Goal: Task Accomplishment & Management: Manage account settings

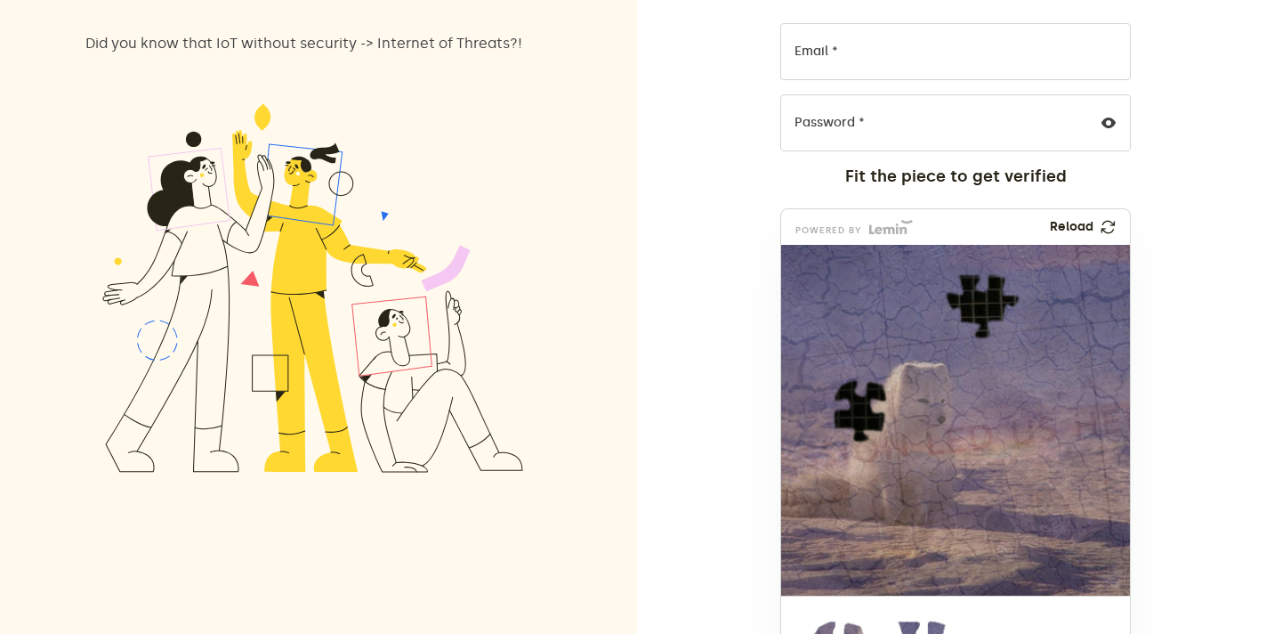
scroll to position [242, 0]
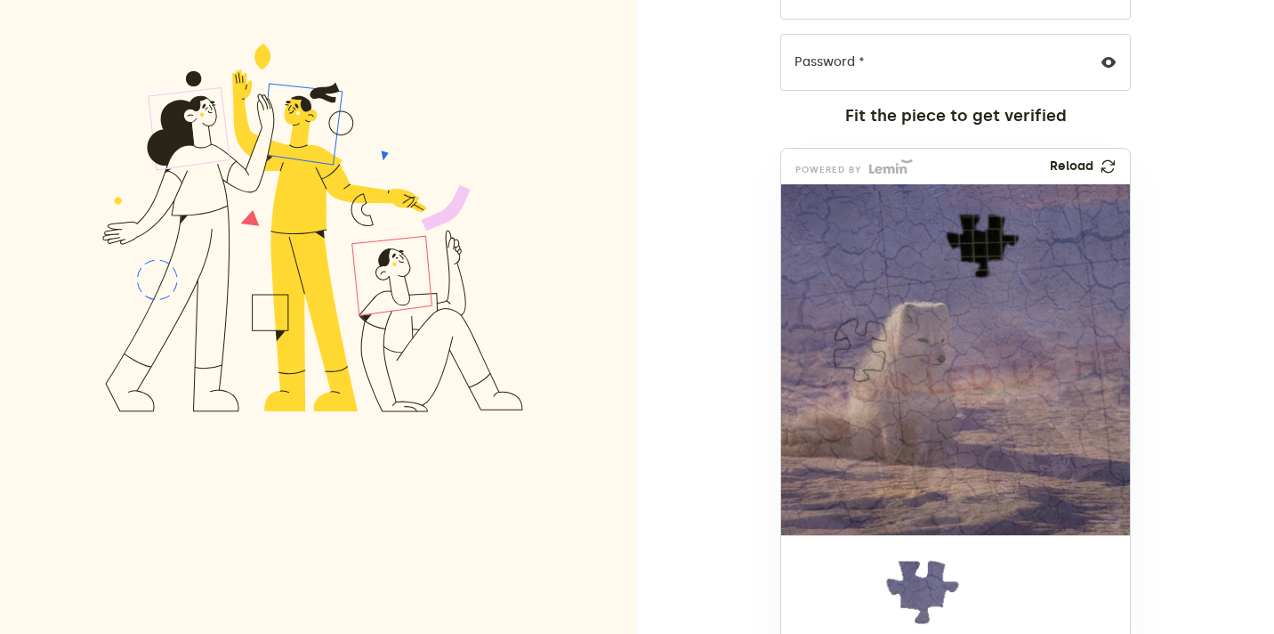
drag, startPoint x: 825, startPoint y: 563, endPoint x: 845, endPoint y: 324, distance: 240.3
click at [845, 324] on img at bounding box center [856, 469] width 806 height 351
drag, startPoint x: 886, startPoint y: 620, endPoint x: 947, endPoint y: 277, distance: 348.8
click at [947, 277] on img at bounding box center [864, 364] width 806 height 351
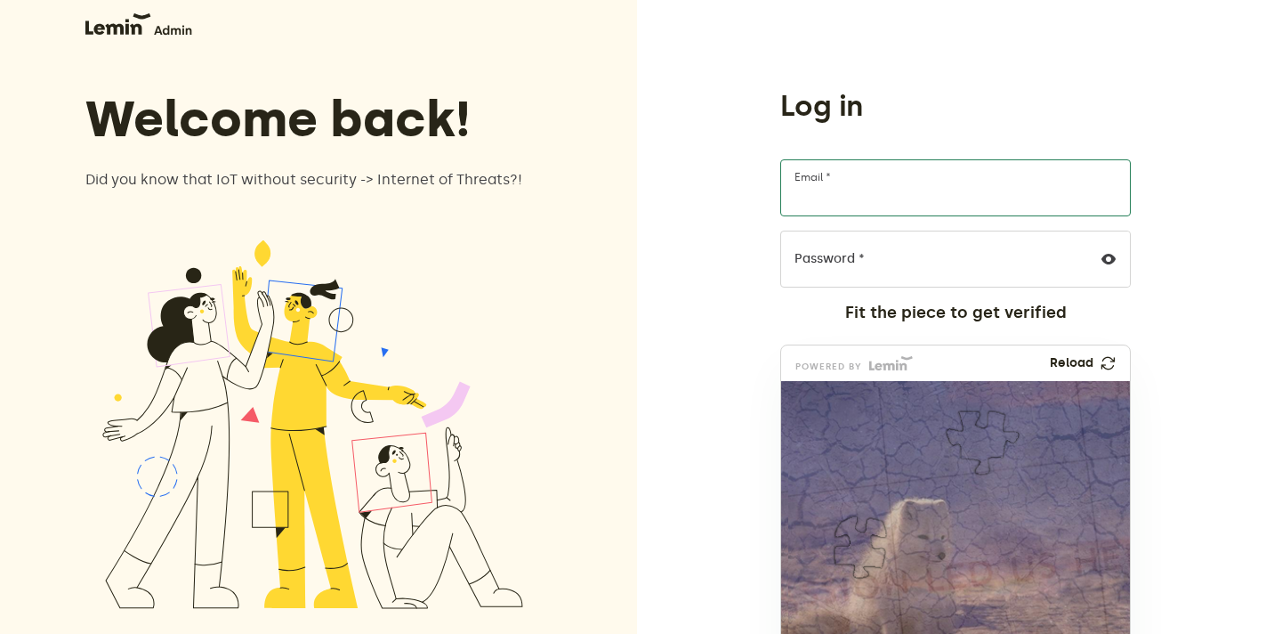
click at [836, 192] on input "Email *" at bounding box center [955, 187] width 351 height 57
type input "[EMAIL_ADDRESS][DOMAIN_NAME]"
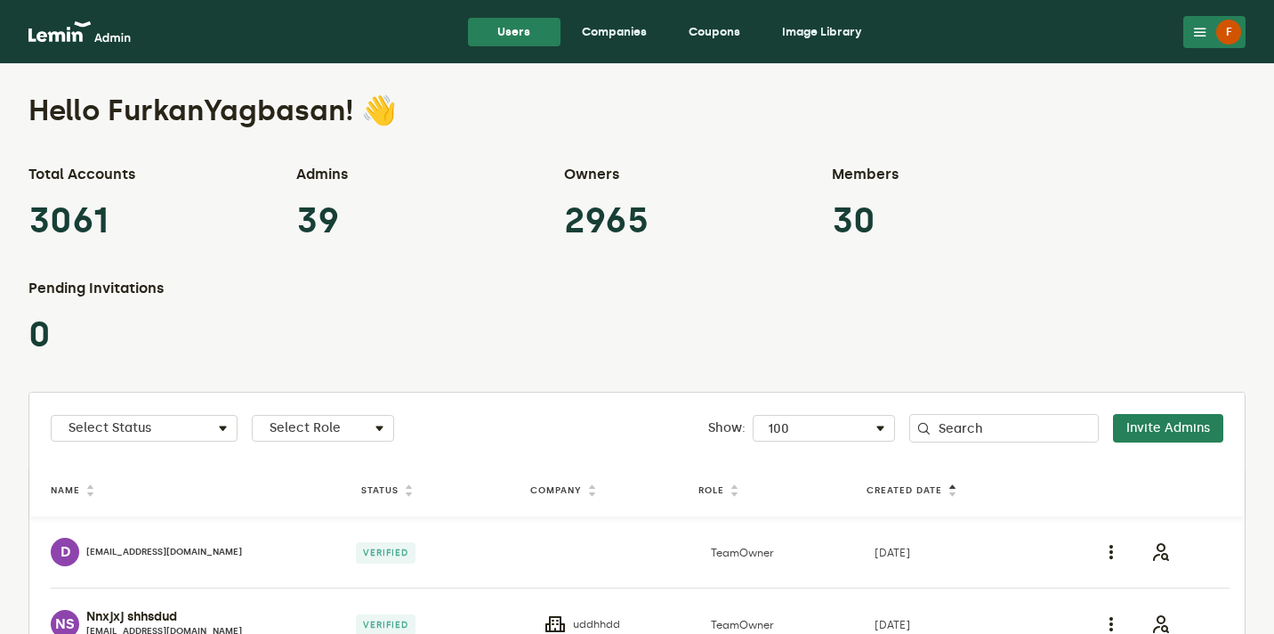
click at [601, 28] on link "Companies" at bounding box center [614, 32] width 93 height 28
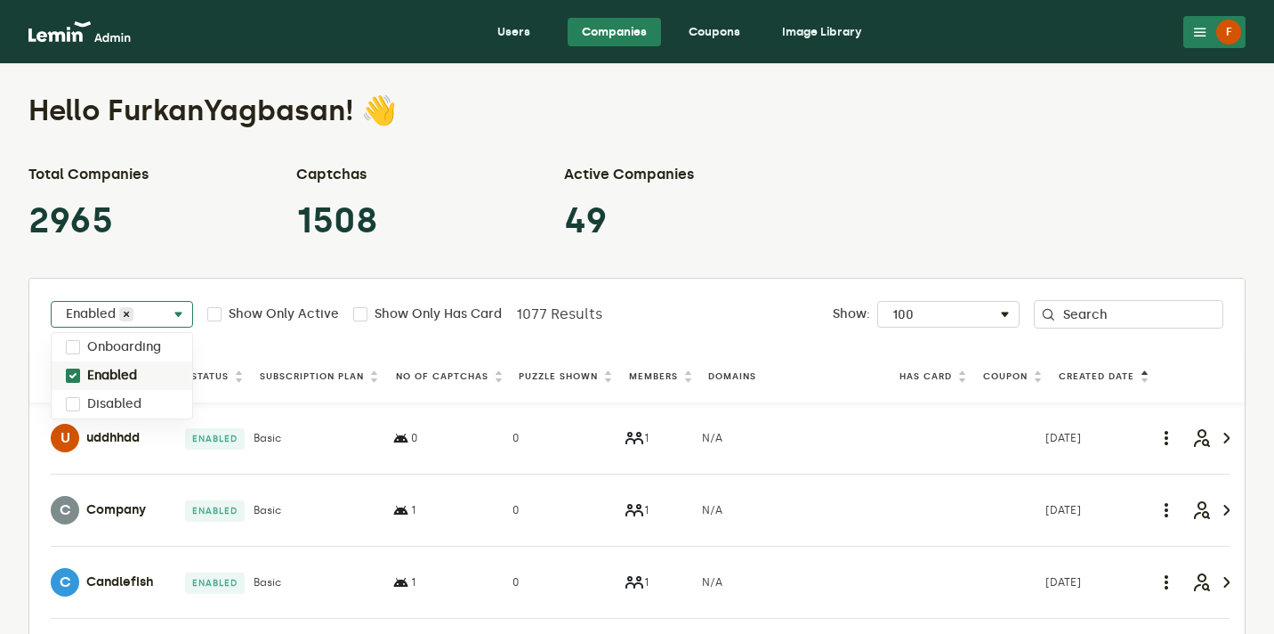
click at [163, 311] on div "Select Status Enabled" at bounding box center [122, 317] width 141 height 21
click at [124, 400] on label "Disabled" at bounding box center [114, 404] width 54 height 14
checkbox input "true"
click at [133, 372] on label "Enabled" at bounding box center [112, 375] width 50 height 14
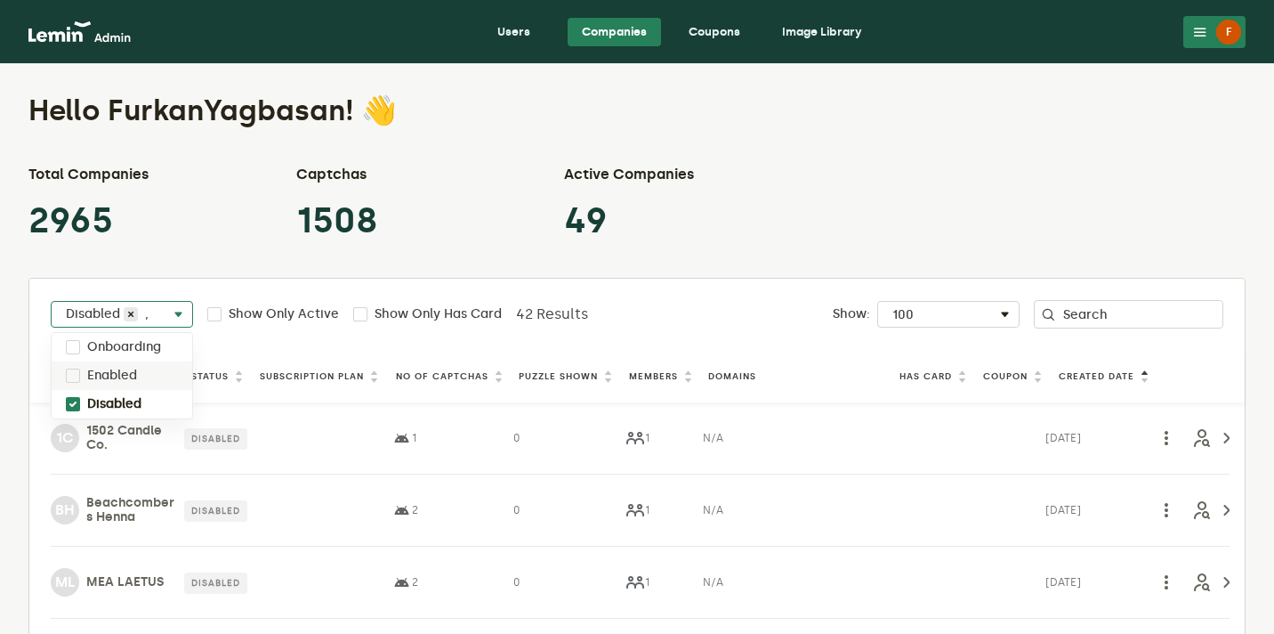
click at [138, 374] on div "Enabled" at bounding box center [122, 375] width 141 height 28
checkbox input "true"
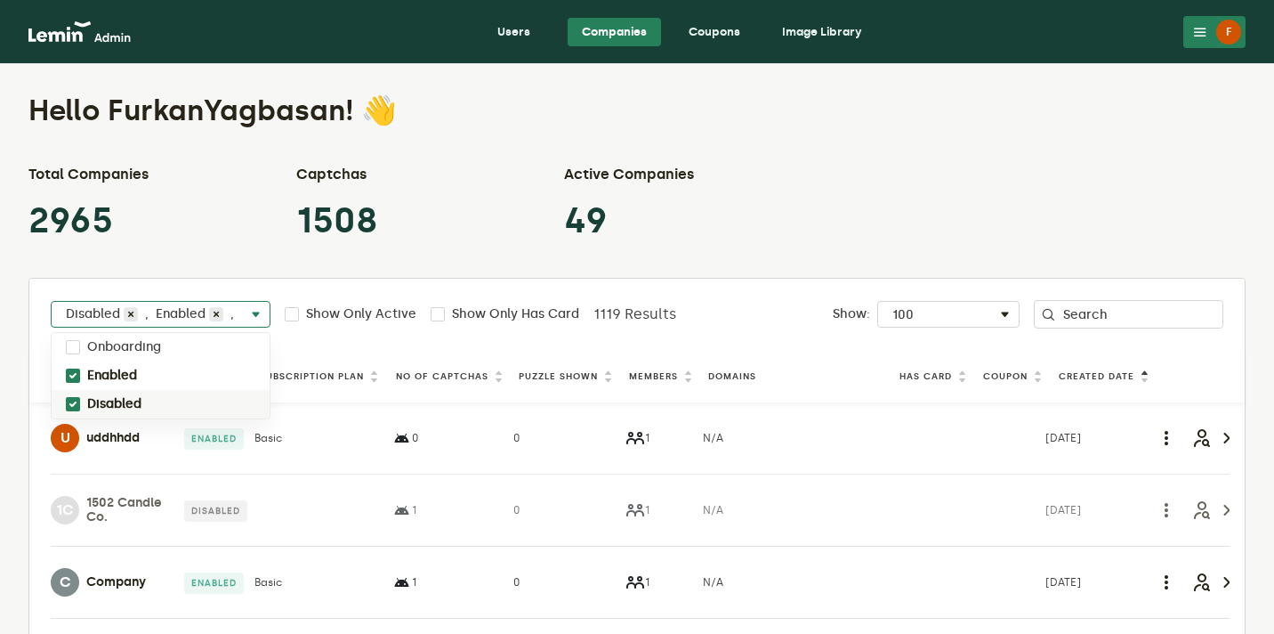
click at [135, 404] on label "Disabled" at bounding box center [114, 404] width 54 height 14
checkbox input "false"
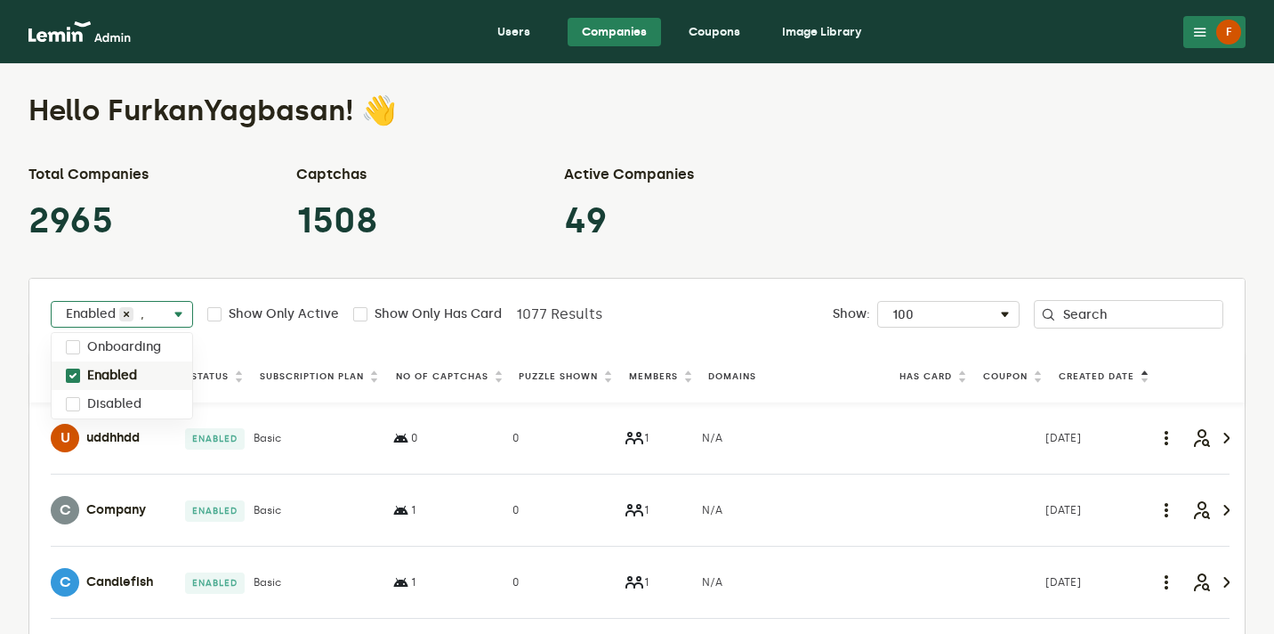
click at [717, 222] on p "49" at bounding box center [641, 220] width 154 height 43
click at [549, 384] on th "Puzzle Shown" at bounding box center [570, 376] width 110 height 24
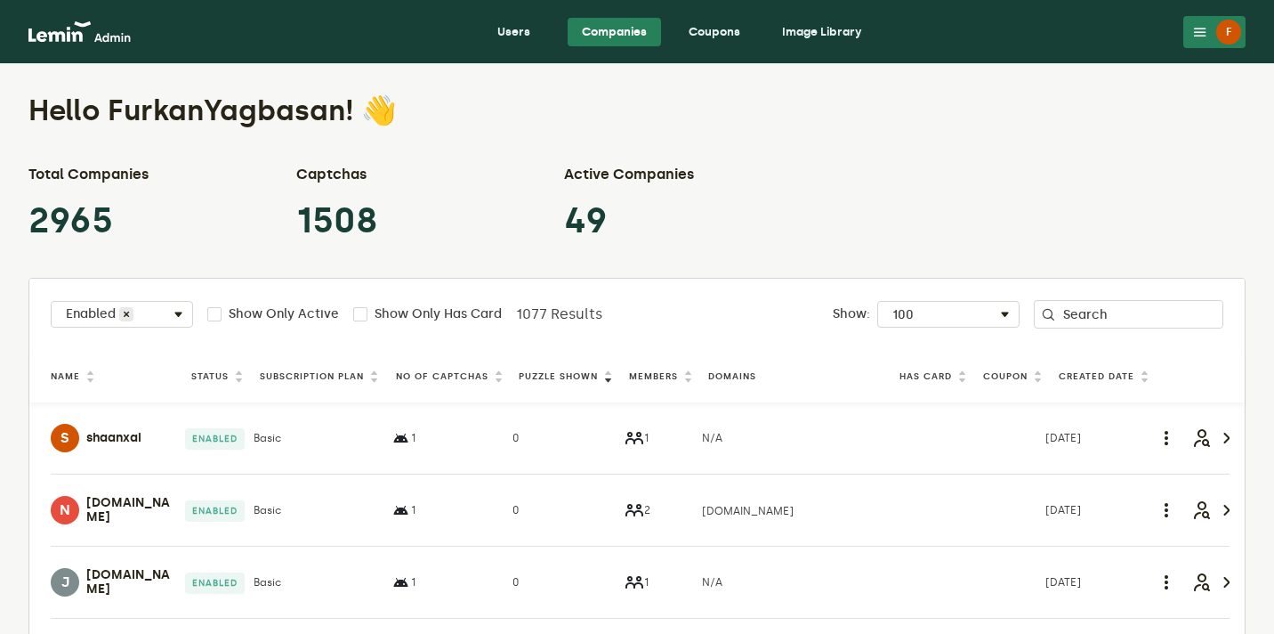
click at [569, 373] on label "Puzzle Shown" at bounding box center [558, 376] width 79 height 14
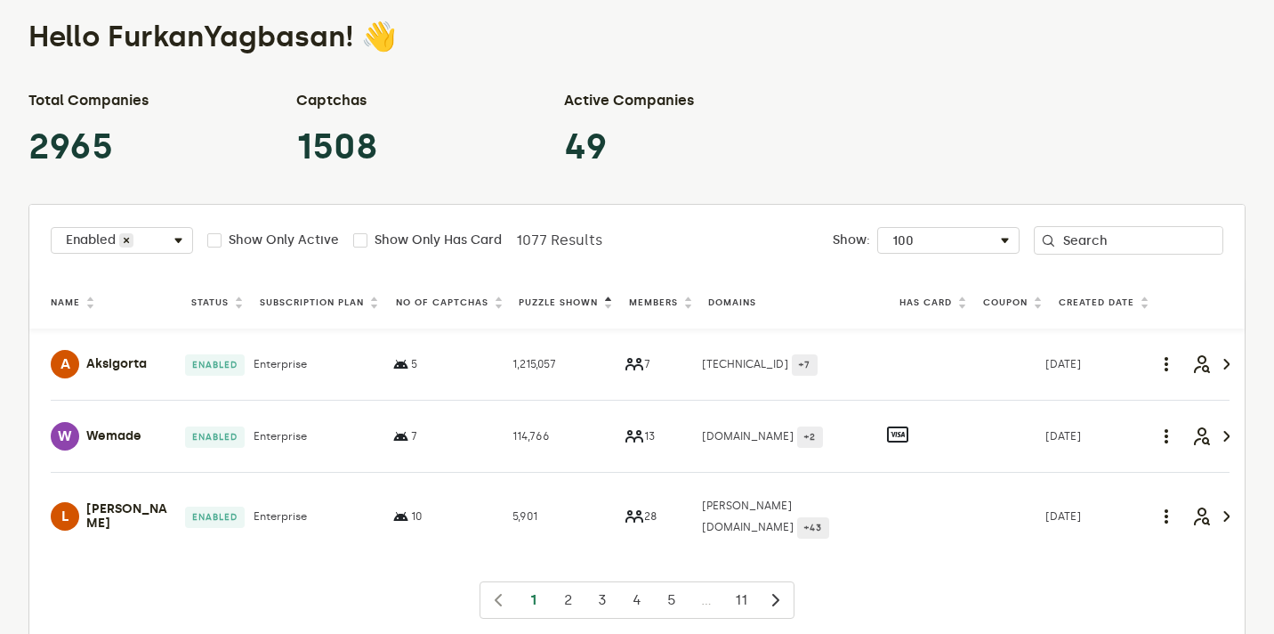
scroll to position [79, 0]
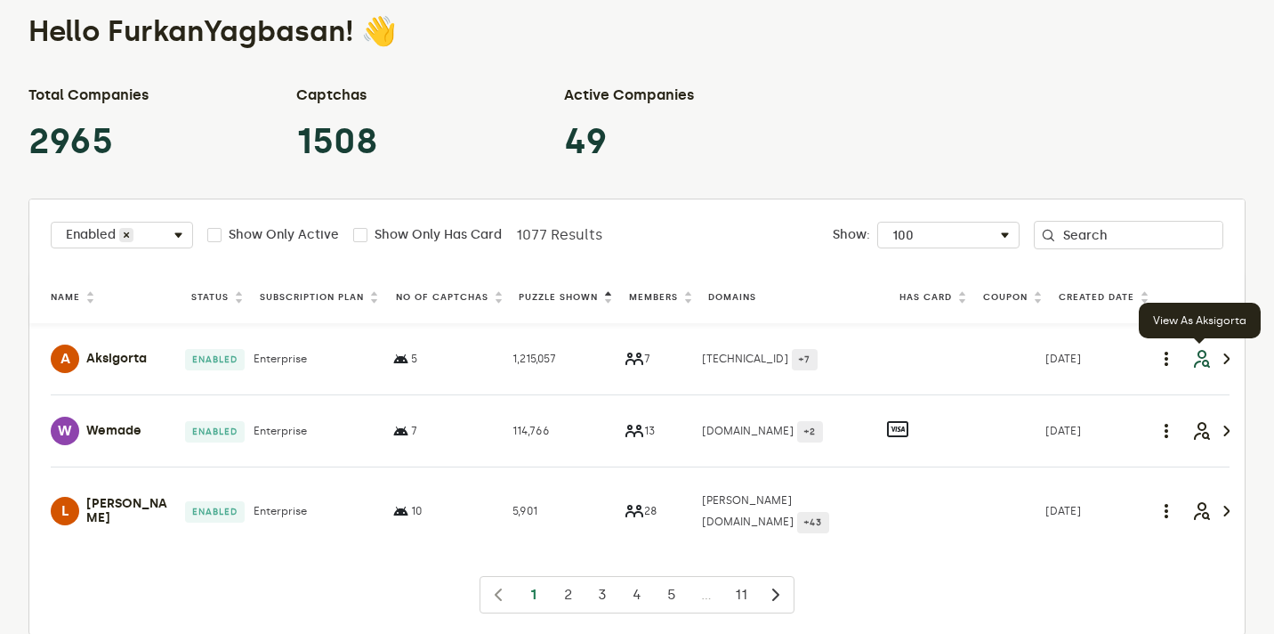
click at [1204, 360] on icon "button" at bounding box center [1201, 358] width 21 height 21
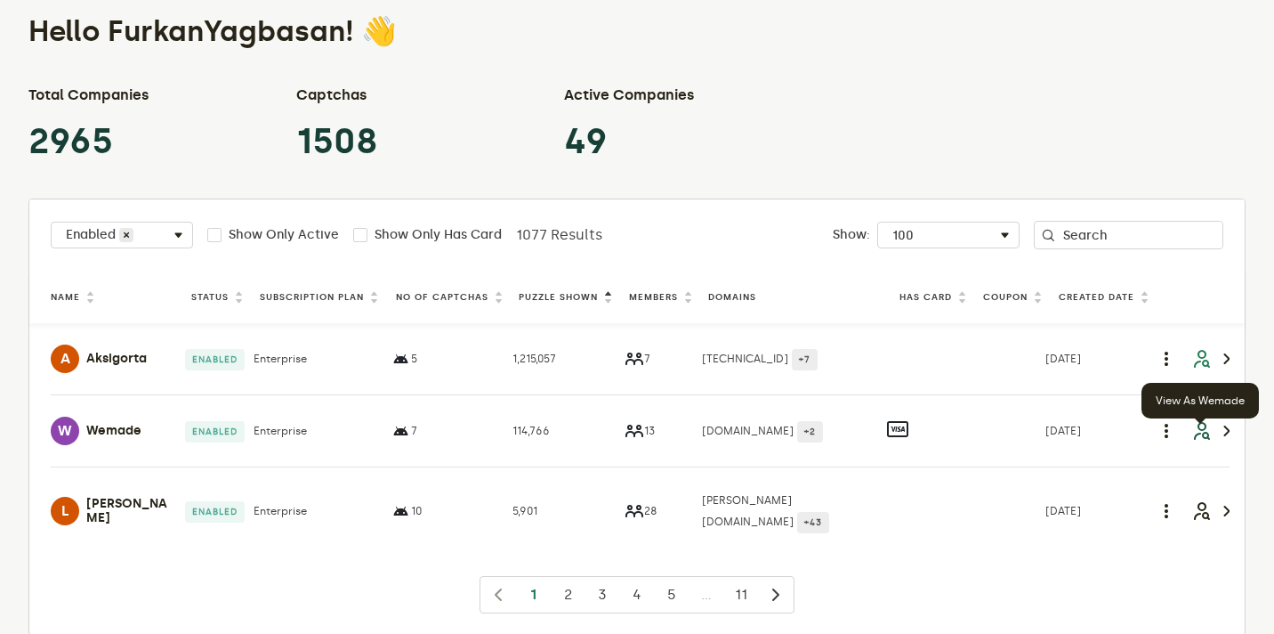
click at [1194, 438] on icon "button" at bounding box center [1201, 430] width 21 height 21
